Goal: Transaction & Acquisition: Purchase product/service

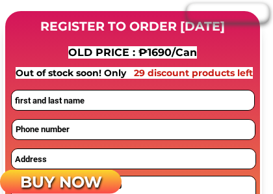
scroll to position [1090, 0]
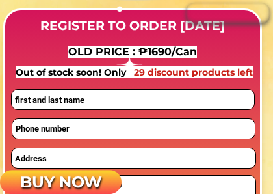
click at [178, 120] on input "tel" at bounding box center [133, 129] width 243 height 20
click at [184, 97] on input "text" at bounding box center [133, 100] width 243 height 20
click at [166, 104] on input "text" at bounding box center [133, 100] width 243 height 20
click at [177, 139] on div at bounding box center [134, 128] width 244 height 21
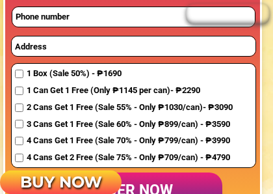
scroll to position [1201, 0]
click at [104, 156] on span "4 Cans Get 2 Free (Sale 75% - Only ₱709/can) - ₱4790" at bounding box center [130, 158] width 206 height 14
checkbox input "true"
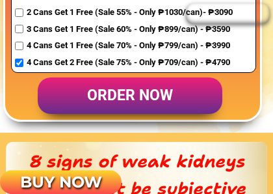
scroll to position [1300, 0]
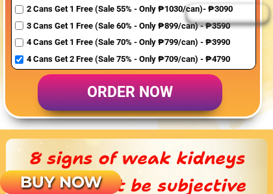
click at [166, 90] on p "order now" at bounding box center [130, 92] width 185 height 37
click at [211, 178] on h3 "8 signs of weak kidneys should not be subjective" at bounding box center [137, 171] width 228 height 54
click at [226, 165] on h3 "8 signs of weak kidneys should not be subjective" at bounding box center [137, 171] width 228 height 54
